Goal: Task Accomplishment & Management: Complete application form

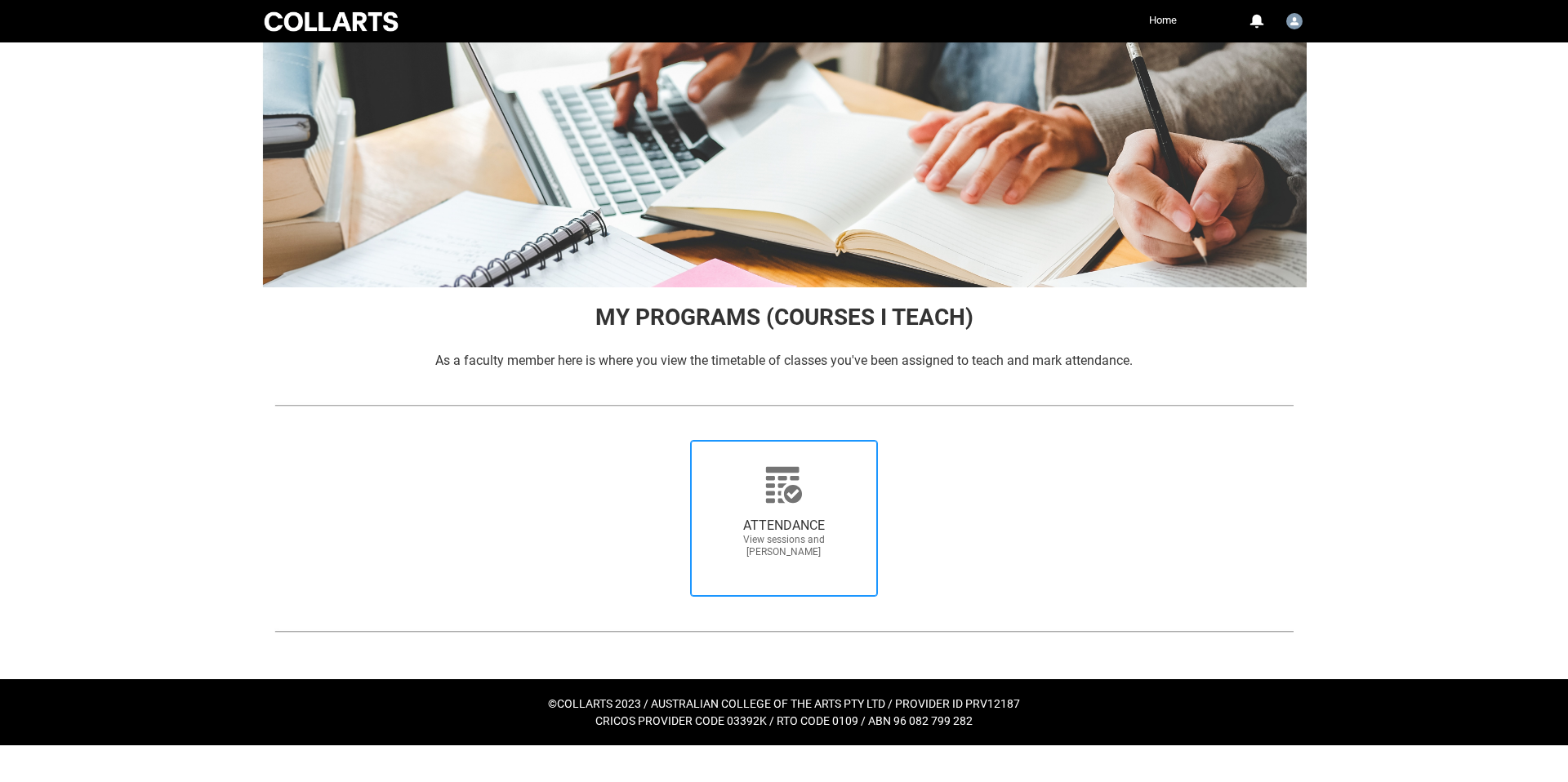
click at [771, 493] on icon at bounding box center [783, 484] width 36 height 36
click at [666, 440] on input "ATTENDANCE View sessions and [PERSON_NAME]" at bounding box center [665, 440] width 1 height 1
radio input "true"
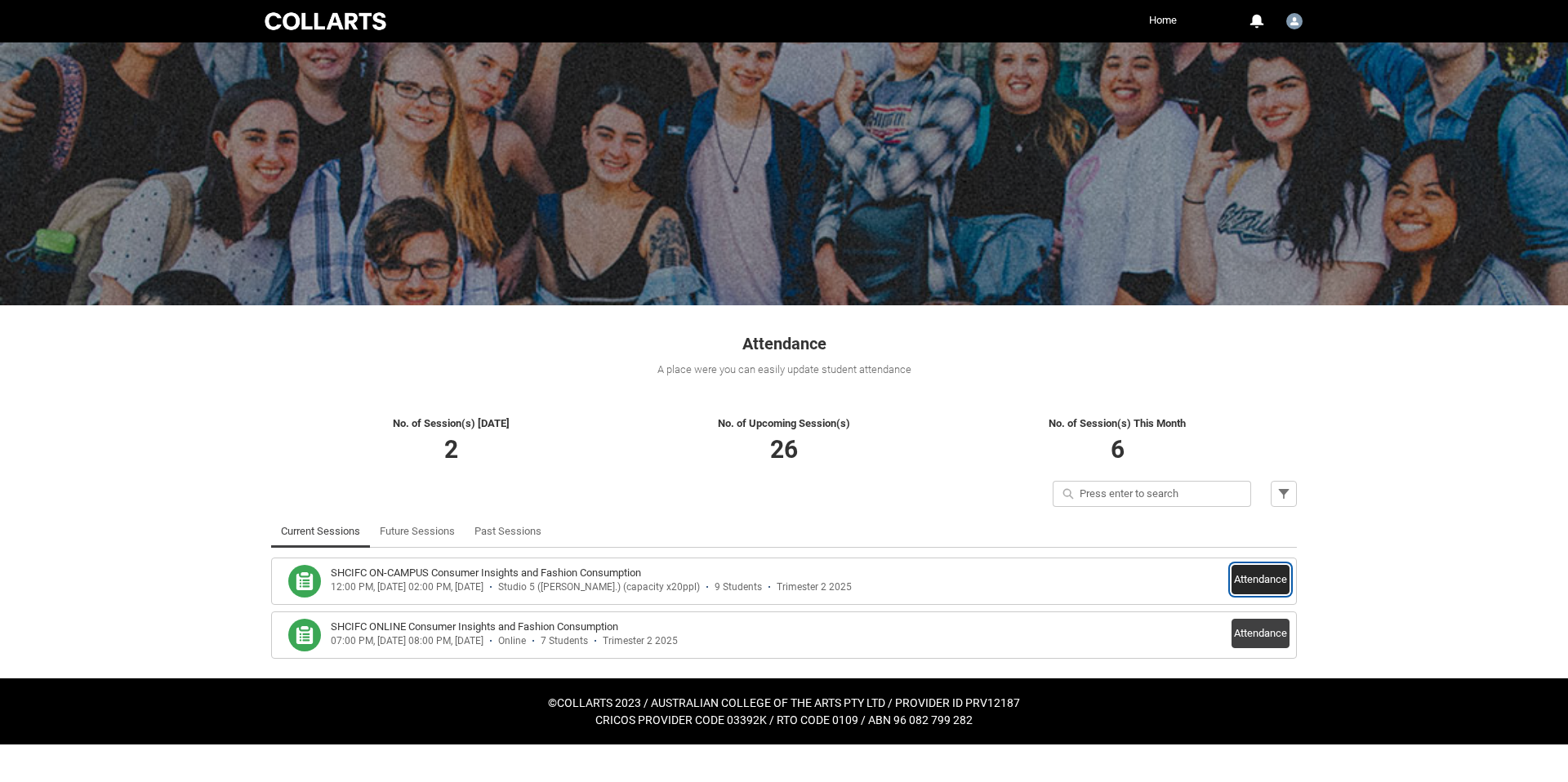
click at [1241, 577] on button "Attendance" at bounding box center [1260, 580] width 58 height 29
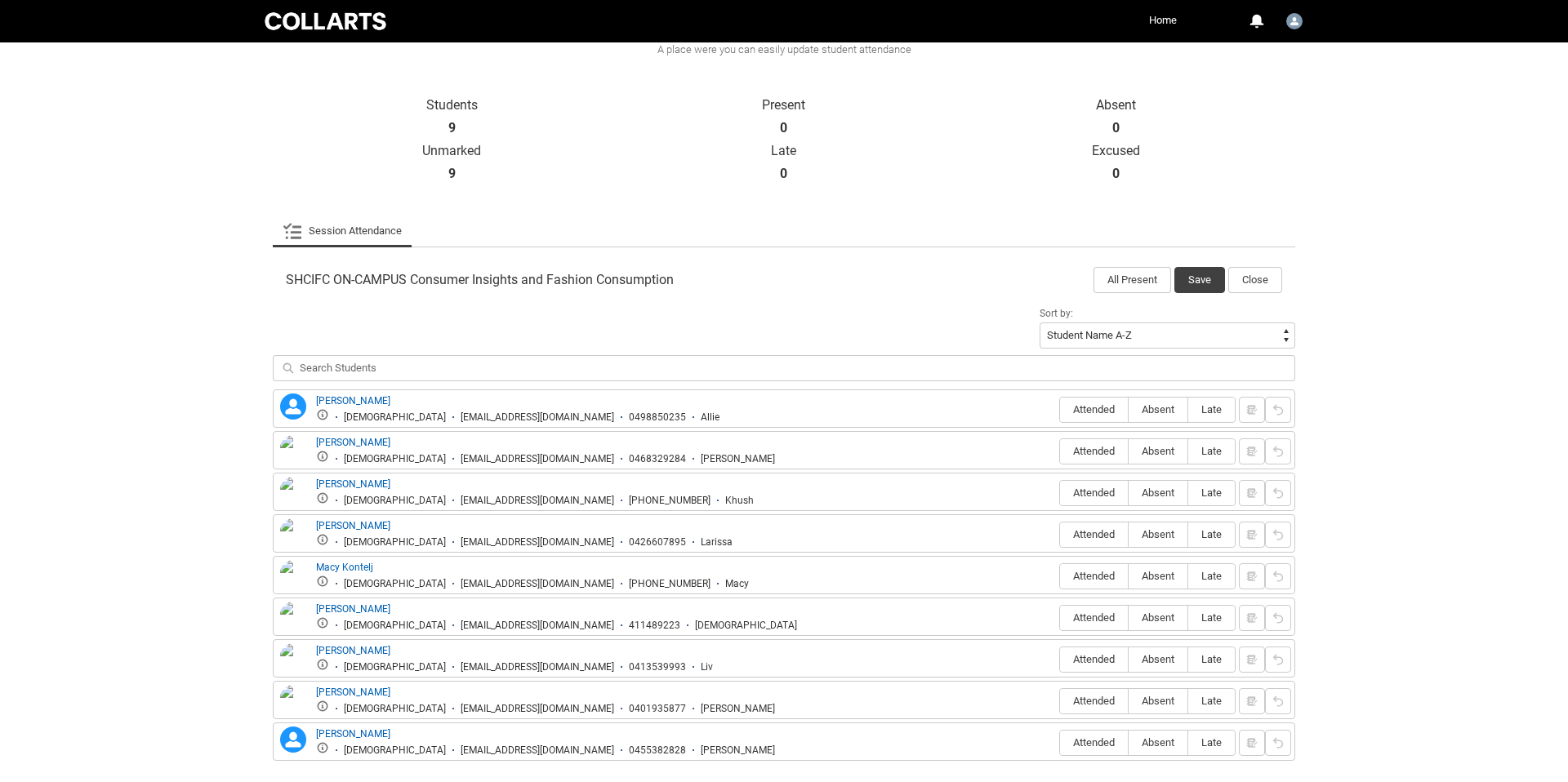
scroll to position [387, 0]
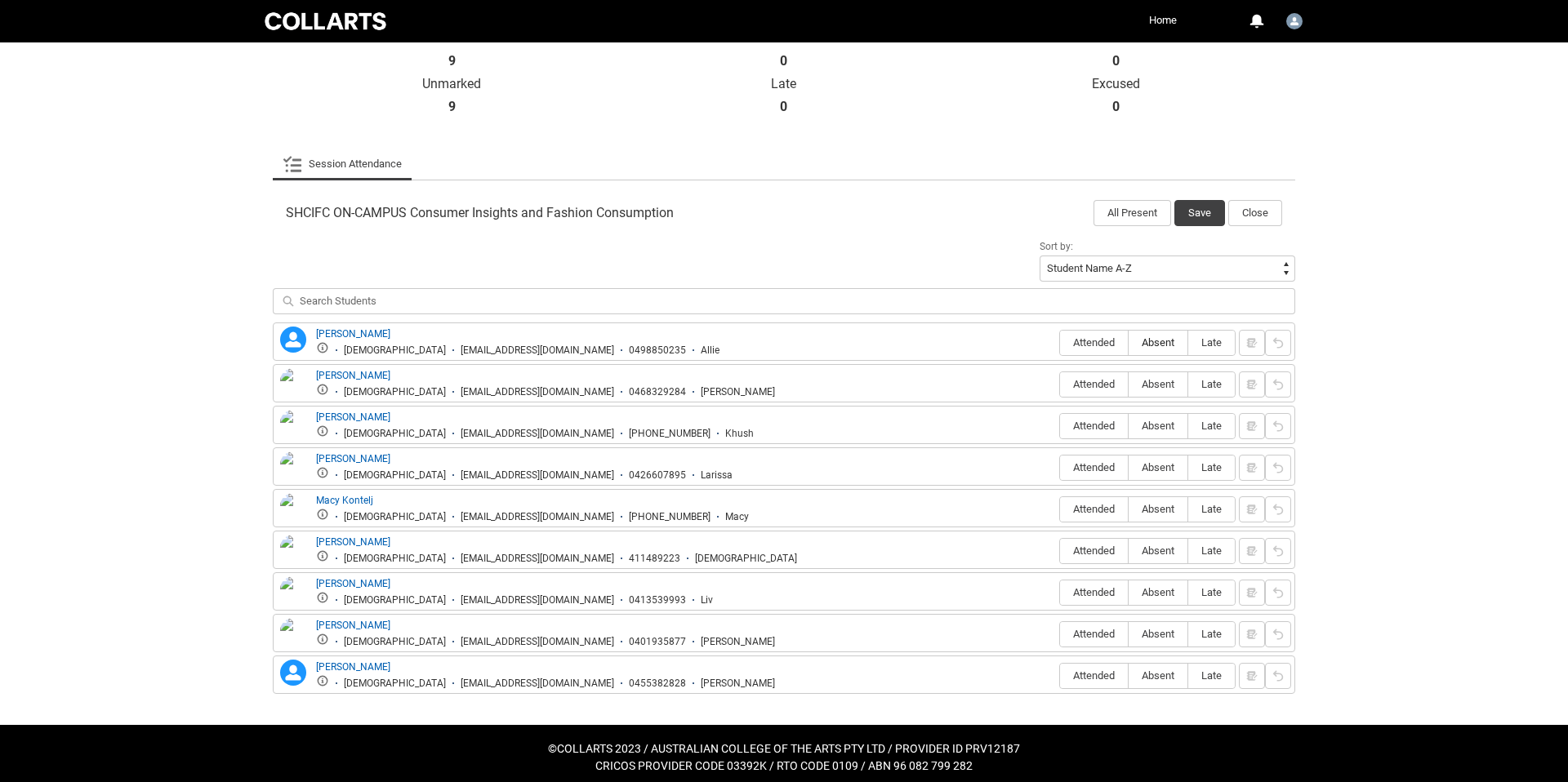
click at [1149, 342] on span "Absent" at bounding box center [1157, 342] width 59 height 13
click at [1128, 342] on input "Absent" at bounding box center [1127, 342] width 1 height 1
type lightning-radio-group "Absent"
radio input "true"
click at [1090, 381] on span "Attended" at bounding box center [1094, 384] width 68 height 13
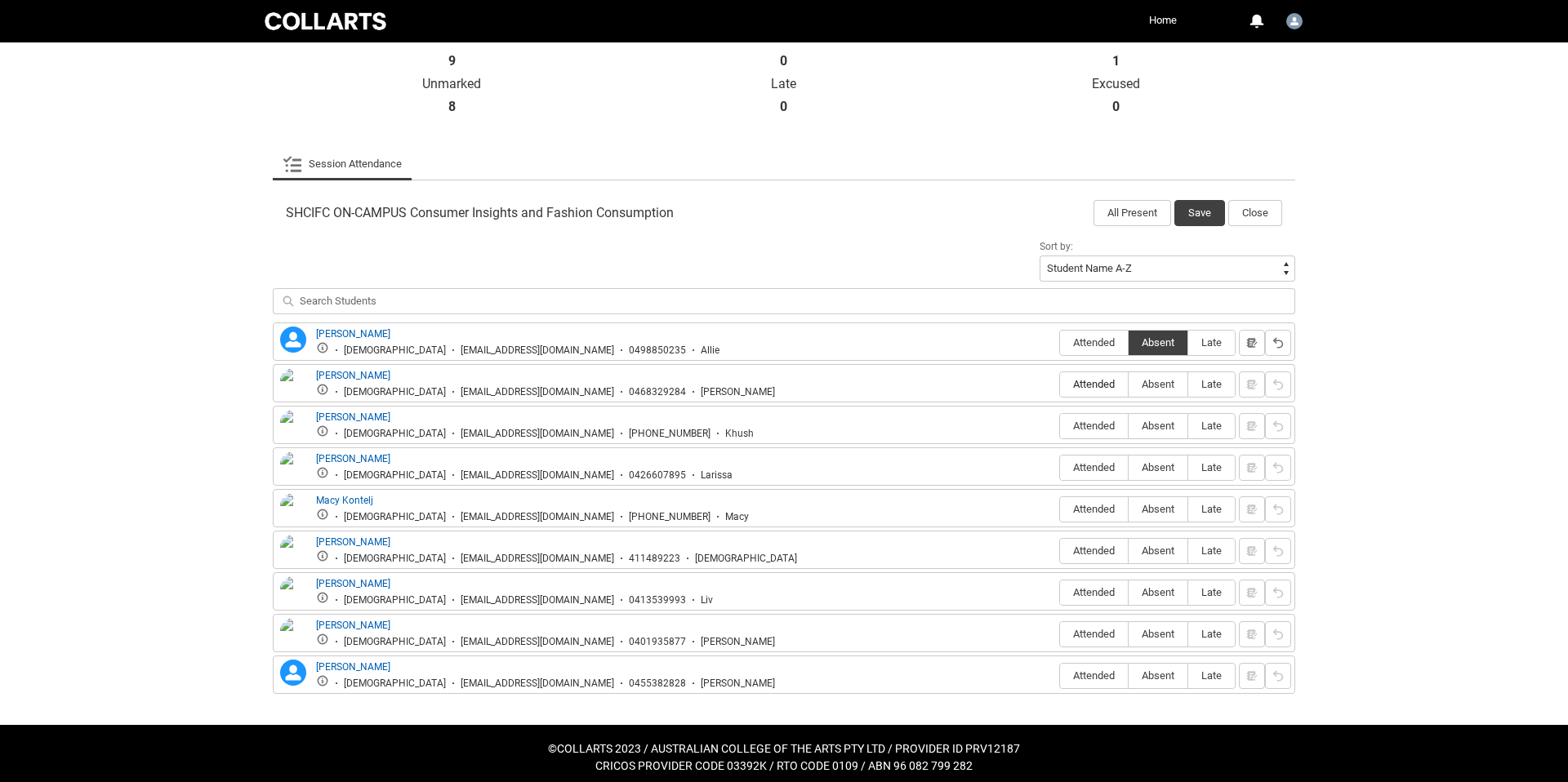
click at [1060, 384] on input "Attended" at bounding box center [1059, 384] width 1 height 1
type lightning-radio-group "Attended"
radio input "true"
click at [1144, 427] on span "Absent" at bounding box center [1157, 425] width 59 height 13
click at [1128, 426] on input "Absent" at bounding box center [1127, 425] width 1 height 1
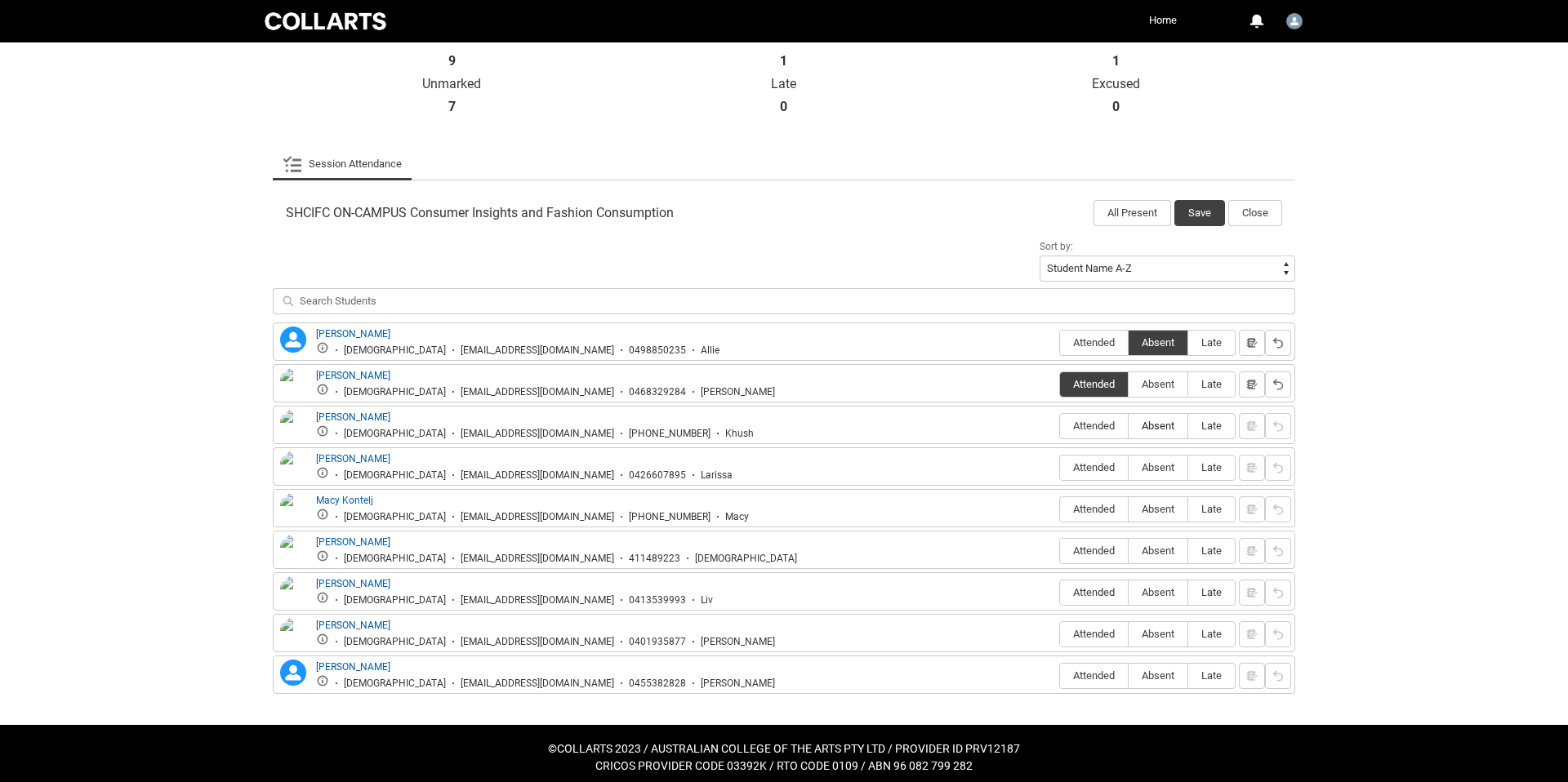
type lightning-radio-group "Absent"
radio input "true"
click at [1154, 466] on span "Absent" at bounding box center [1157, 467] width 59 height 13
click at [1128, 467] on input "Absent" at bounding box center [1127, 467] width 1 height 1
type lightning-radio-group "Absent"
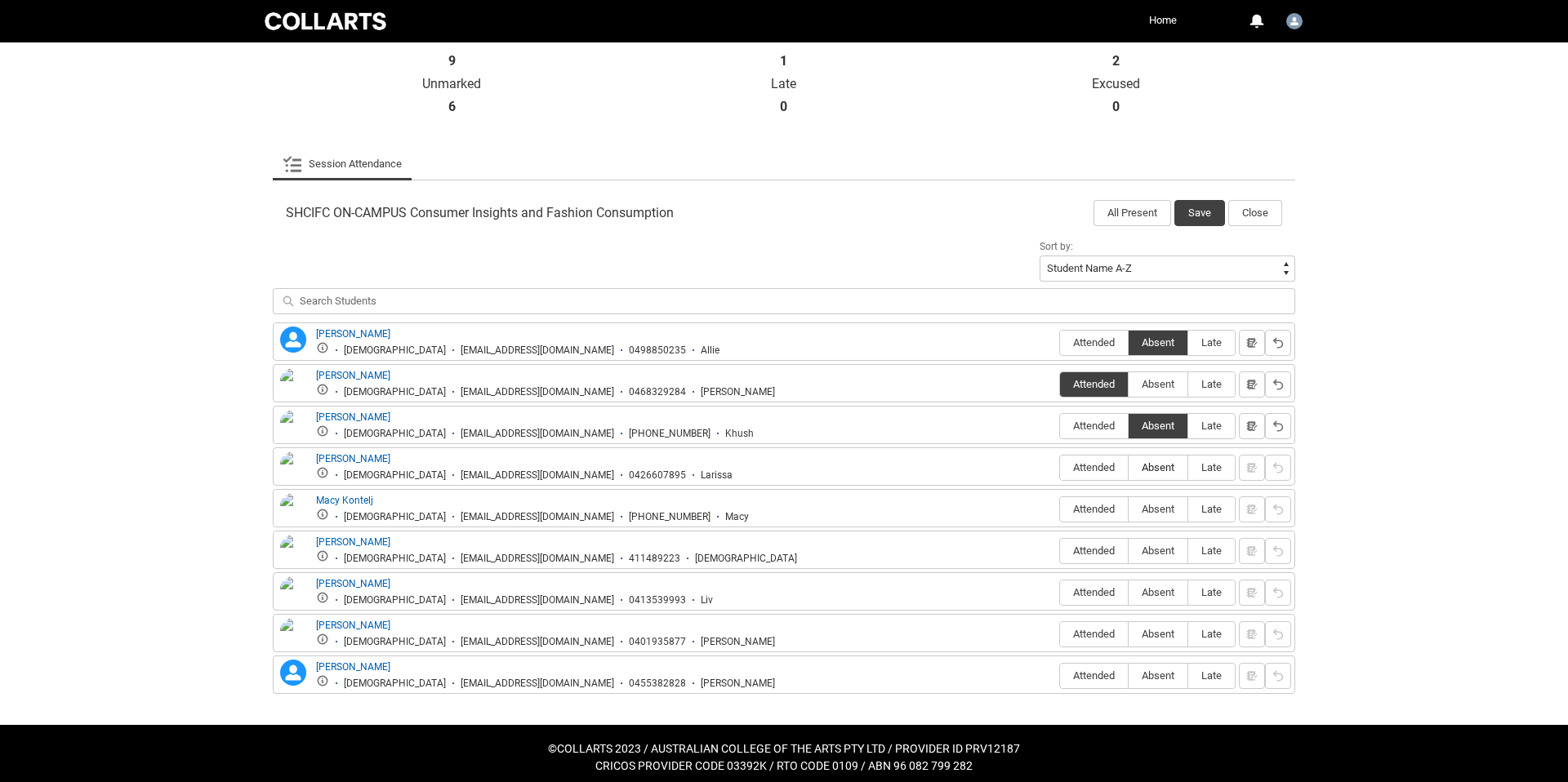
radio input "true"
click at [1151, 506] on span "Absent" at bounding box center [1157, 509] width 59 height 13
click at [1128, 509] on input "Absent" at bounding box center [1127, 509] width 1 height 1
type lightning-radio-group "Absent"
radio input "true"
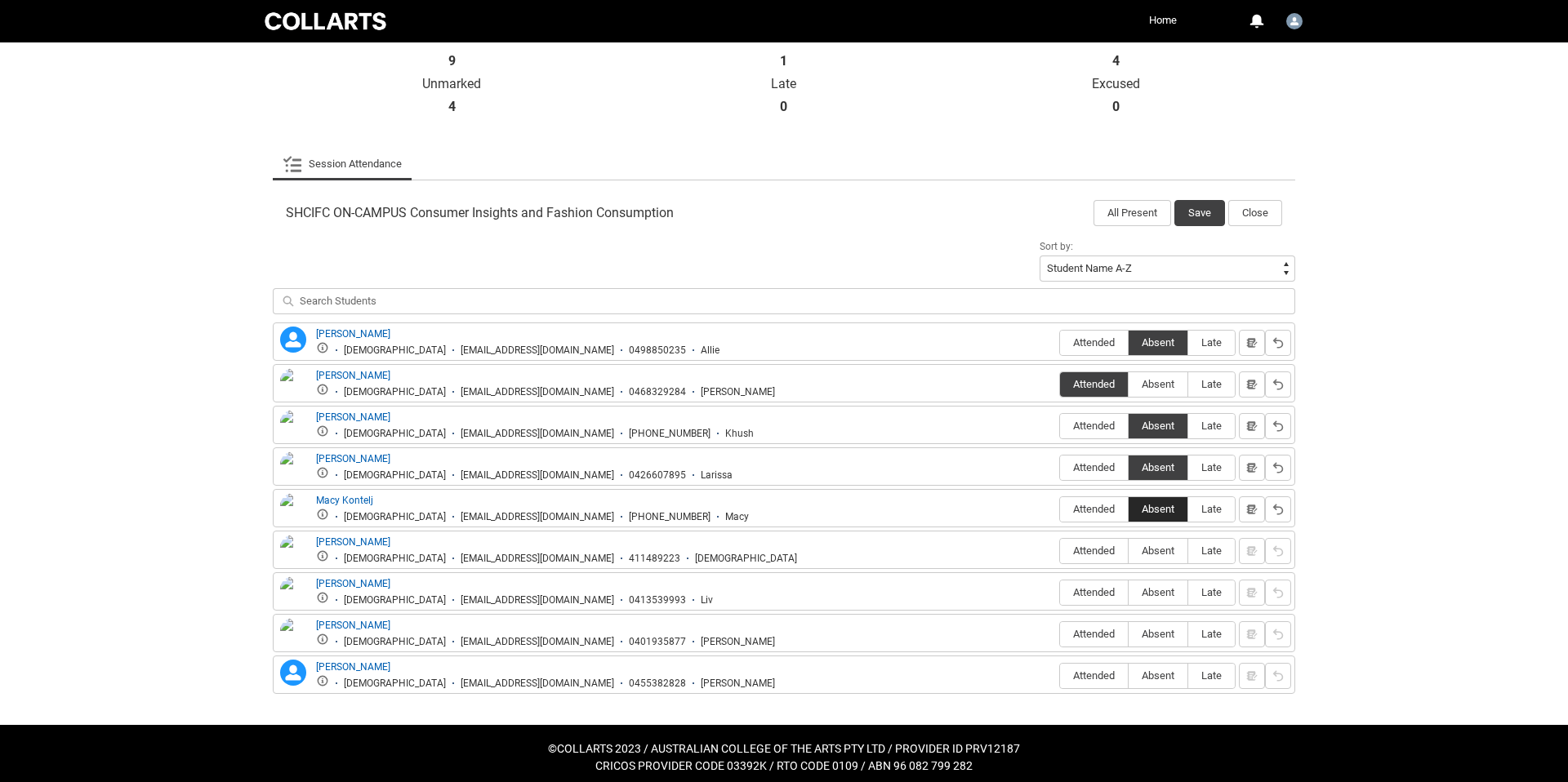
scroll to position [396, 0]
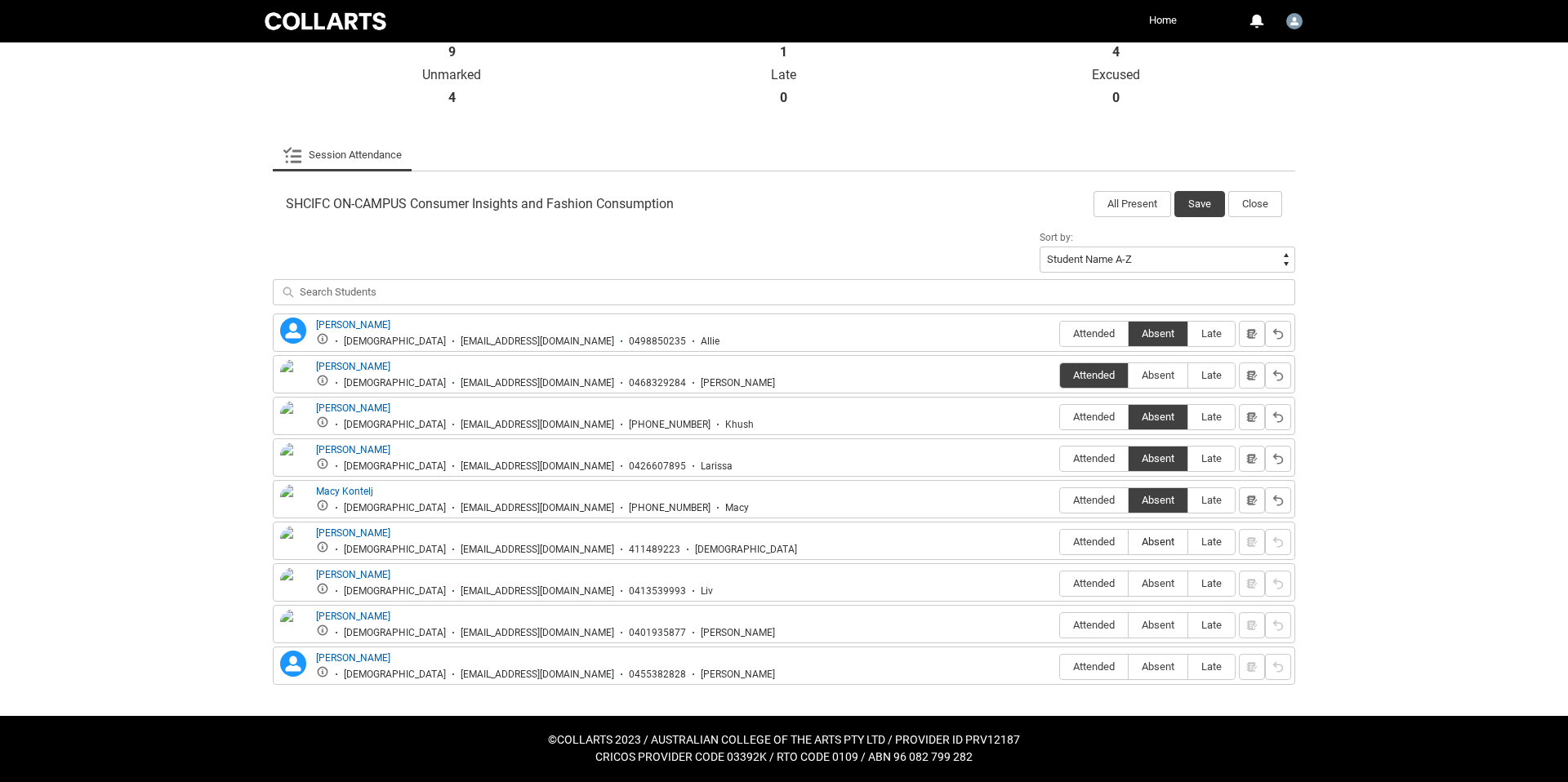
click at [1177, 544] on span "Absent" at bounding box center [1157, 541] width 59 height 13
click at [1128, 542] on input "Absent" at bounding box center [1127, 541] width 1 height 1
type lightning-radio-group "Absent"
radio input "true"
click at [1100, 584] on span "Attended" at bounding box center [1094, 583] width 68 height 13
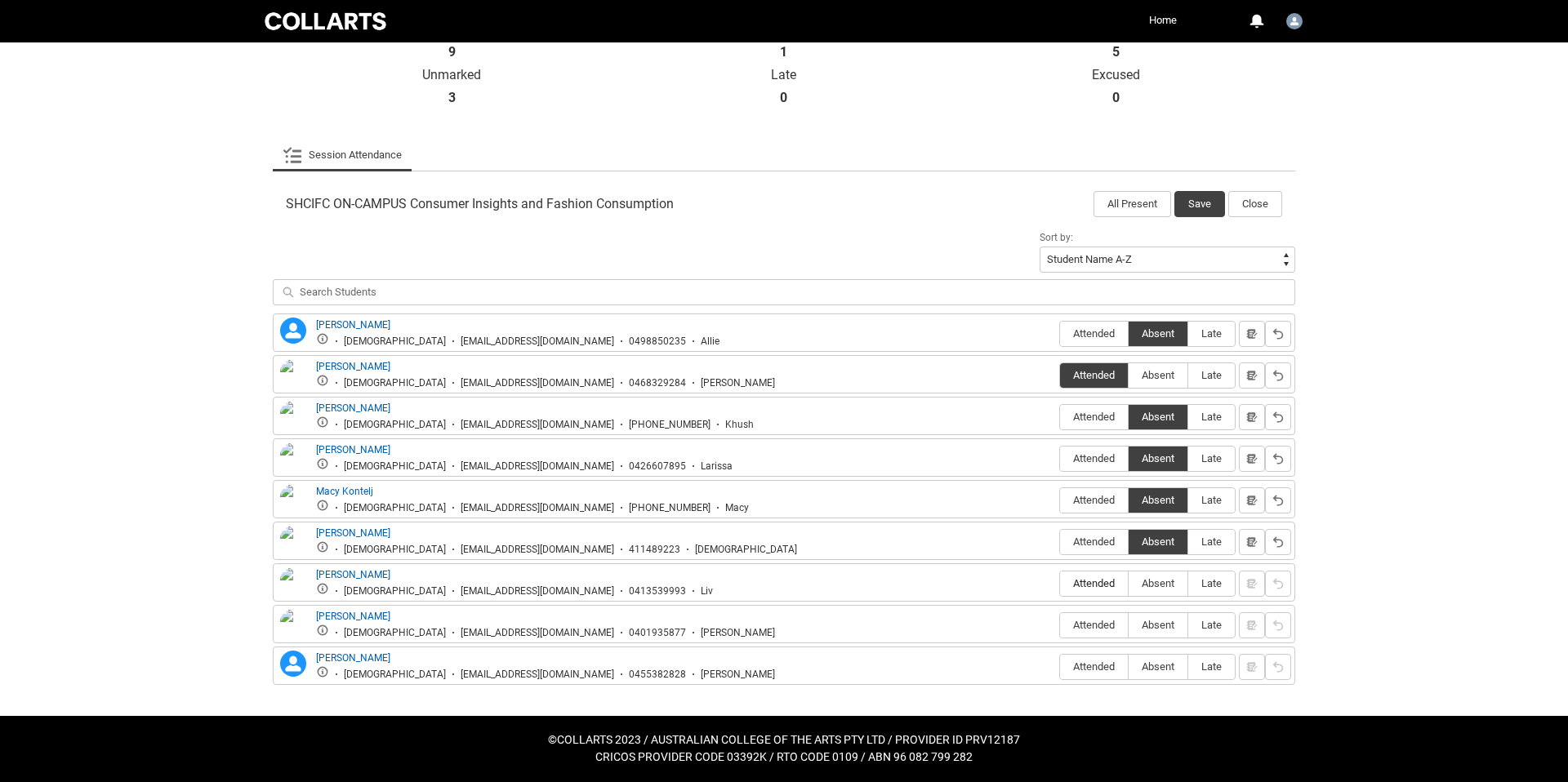
click at [1060, 583] on input "Attended" at bounding box center [1059, 583] width 1 height 1
type lightning-radio-group "Attended"
radio input "true"
click at [1159, 621] on span "Absent" at bounding box center [1157, 625] width 59 height 13
click at [1128, 625] on input "Absent" at bounding box center [1127, 625] width 1 height 1
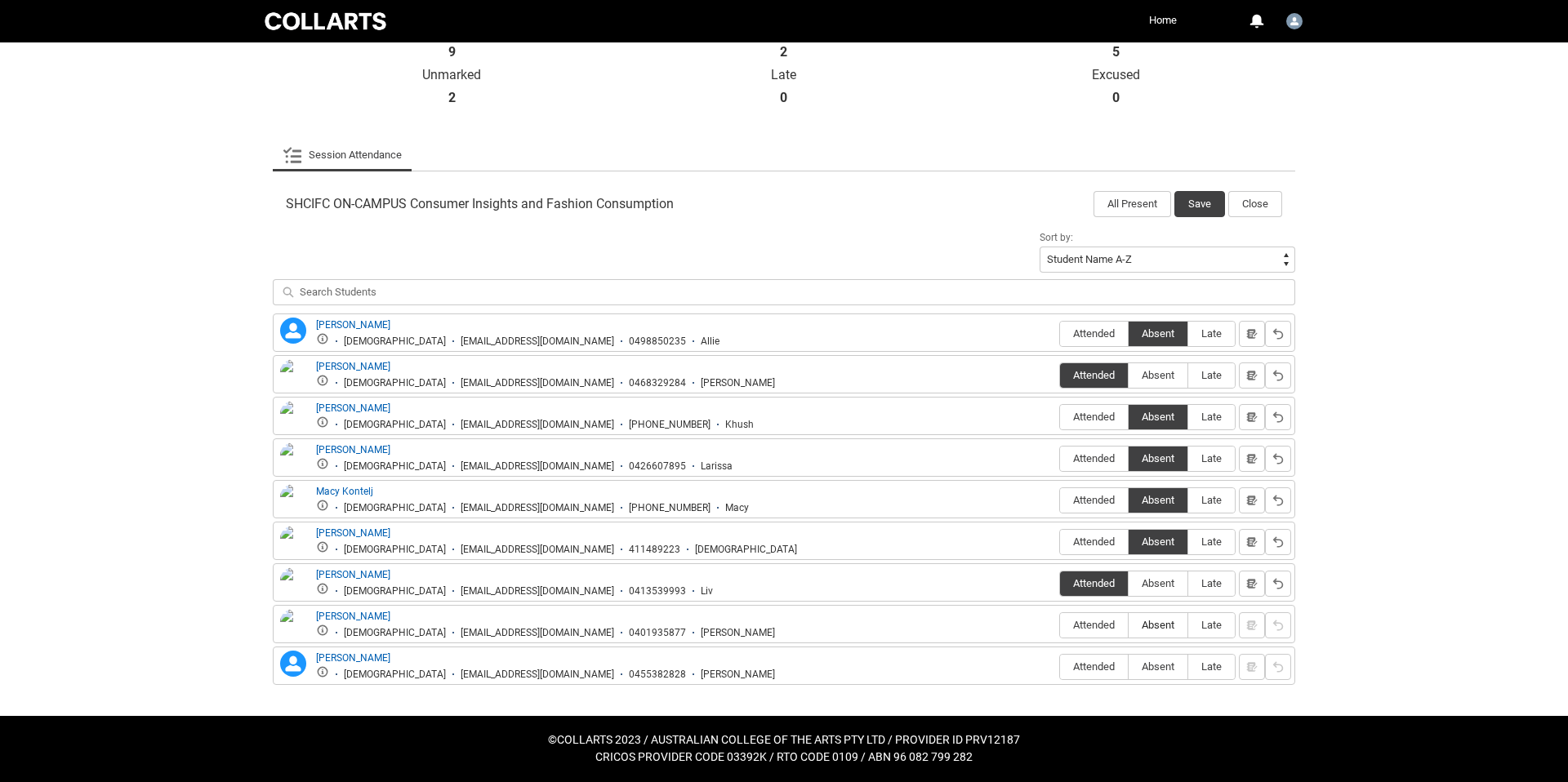
type lightning-radio-group "Absent"
radio input "true"
click at [1084, 658] on label "Attended" at bounding box center [1094, 667] width 68 height 25
click at [1060, 666] on input "Attended" at bounding box center [1059, 666] width 1 height 1
type lightning-radio-group "Attended"
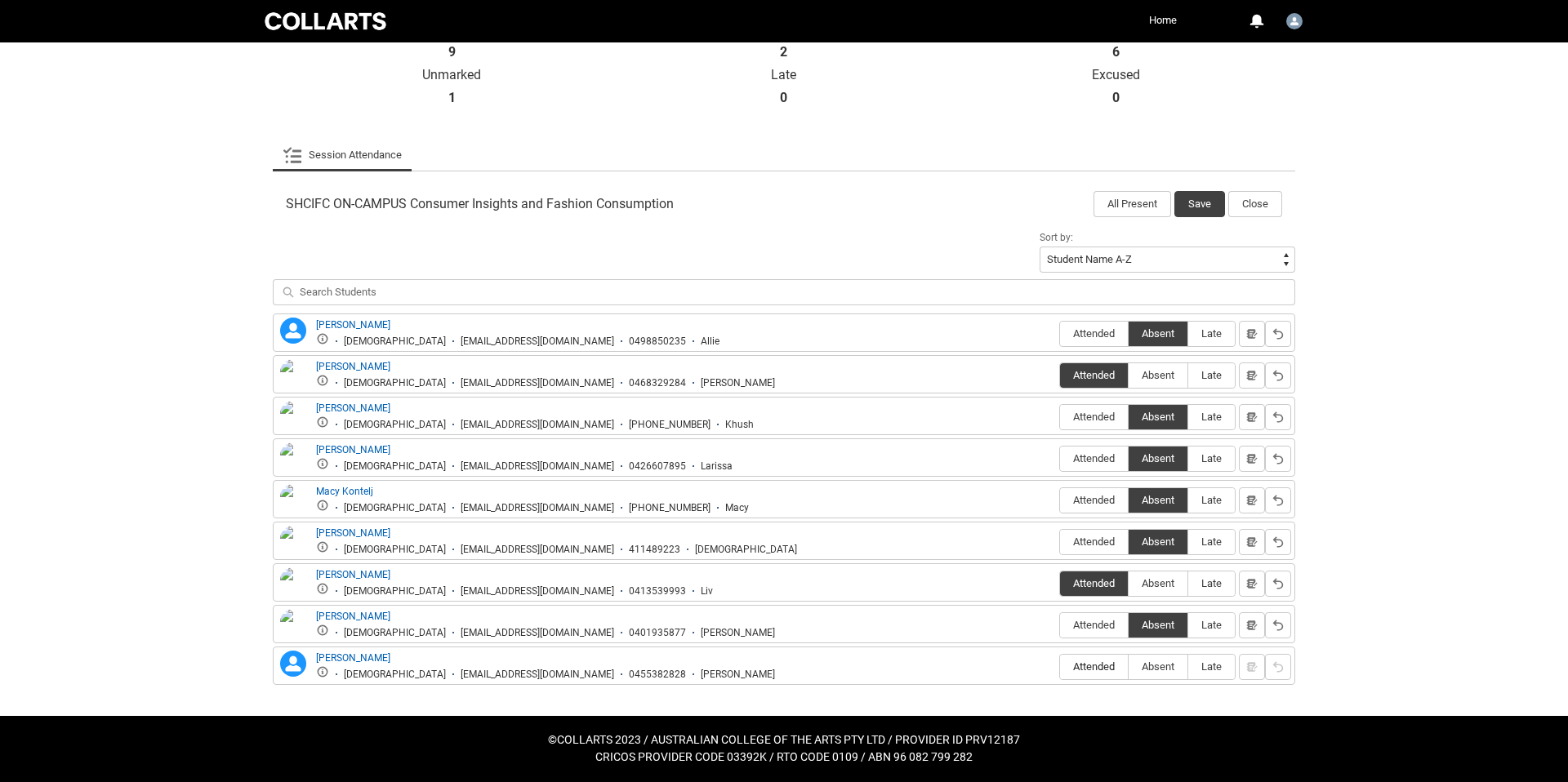
radio input "true"
click at [1195, 192] on button "Save" at bounding box center [1200, 203] width 51 height 26
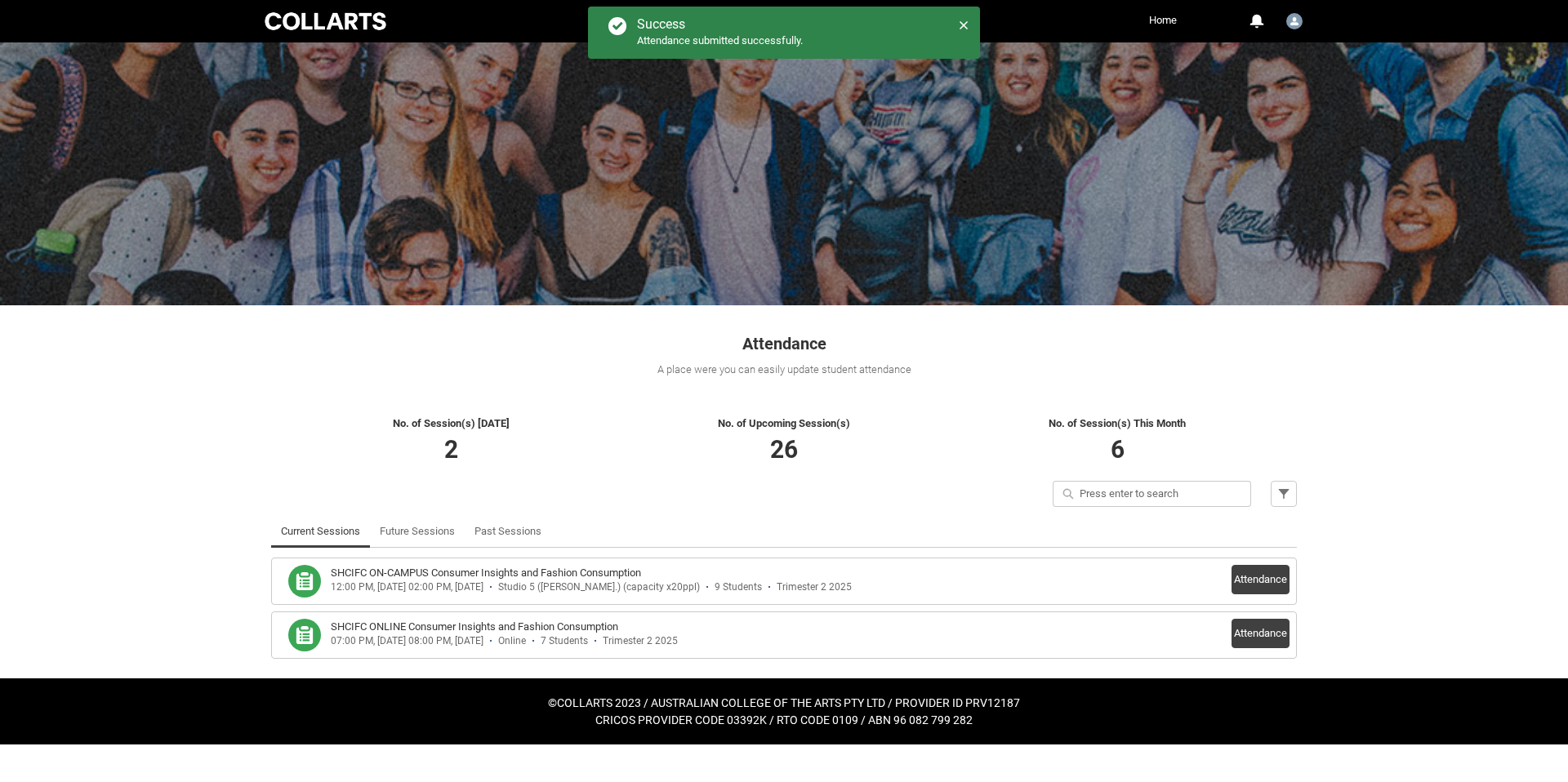
scroll to position [0, 0]
